Goal: Information Seeking & Learning: Stay updated

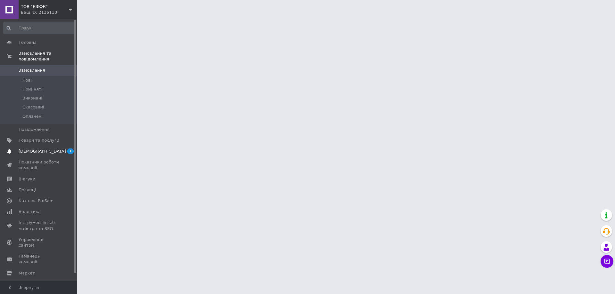
click at [46, 149] on span "[DEMOGRAPHIC_DATA]" at bounding box center [39, 152] width 41 height 6
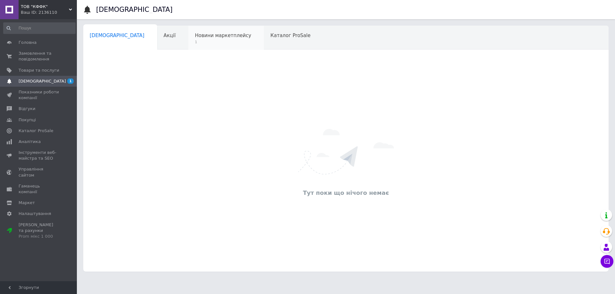
click at [195, 40] on span "1" at bounding box center [223, 42] width 56 height 5
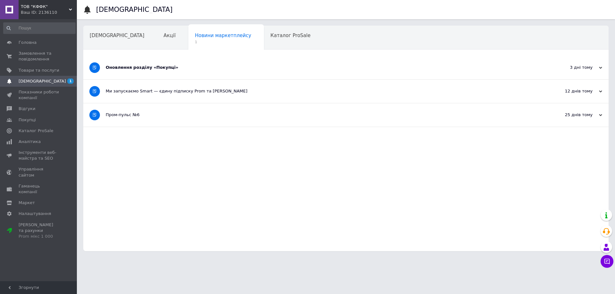
click at [163, 66] on div "Оновлення розділу «Покупці»" at bounding box center [322, 68] width 433 height 6
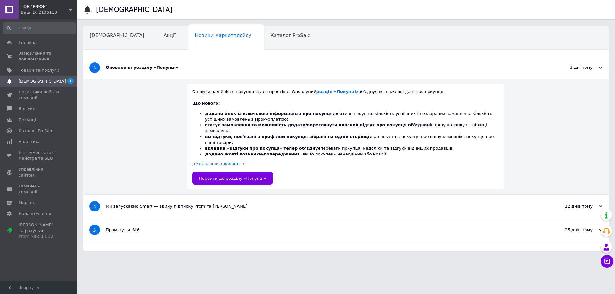
click at [12, 6] on link at bounding box center [9, 9] width 19 height 19
